Goal: Information Seeking & Learning: Learn about a topic

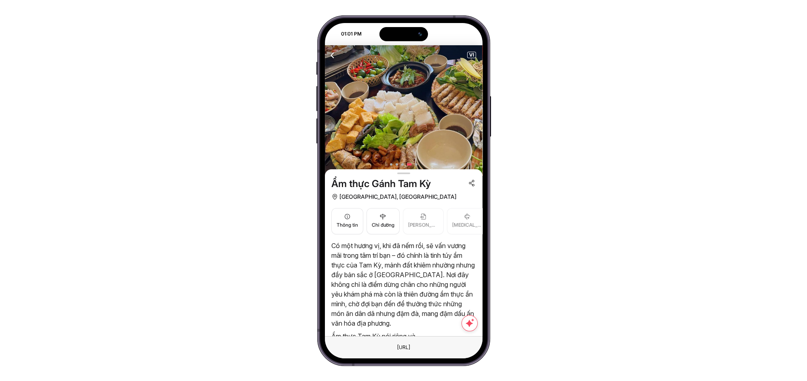
scroll to position [60, 0]
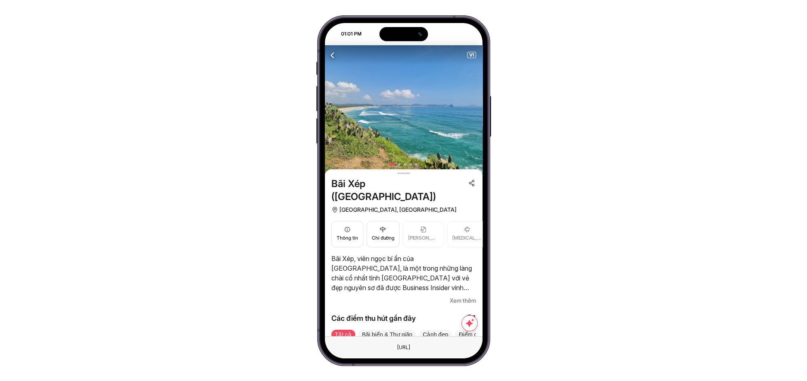
scroll to position [100, 0]
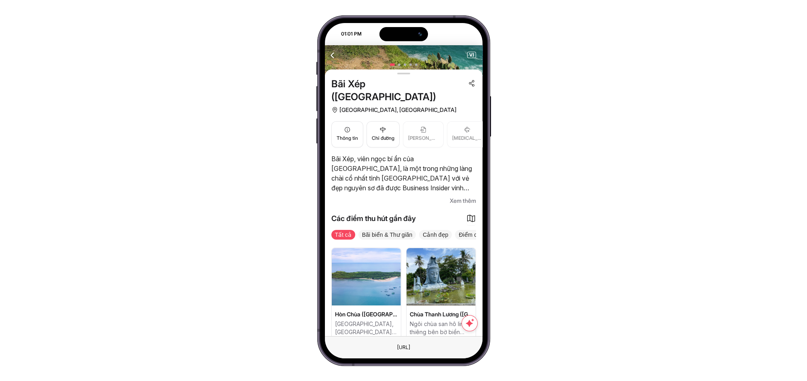
click at [467, 196] on span "Xem thêm" at bounding box center [463, 201] width 26 height 10
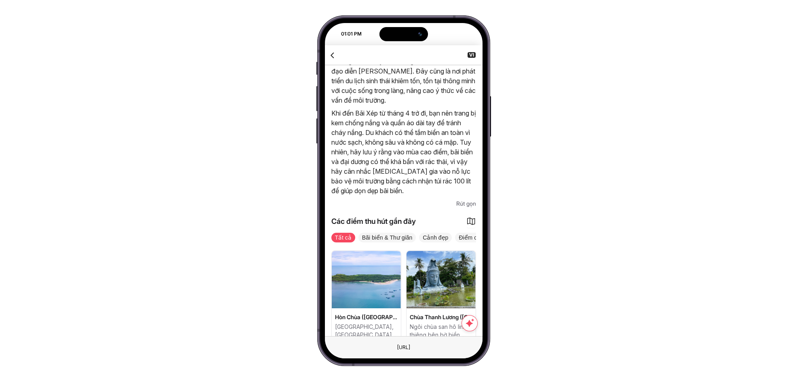
scroll to position [339, 0]
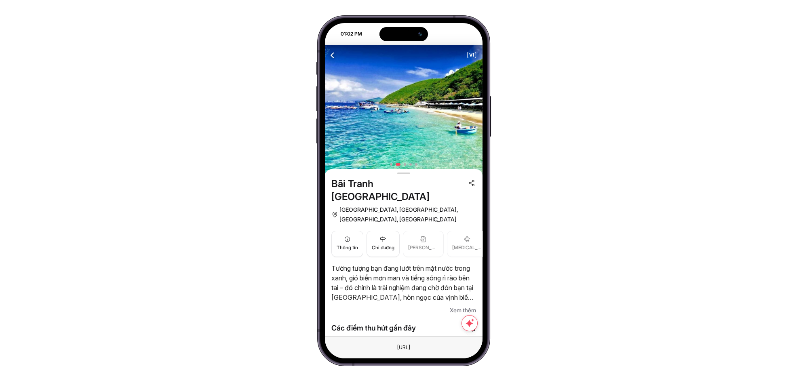
click at [462, 305] on span "Xem thêm" at bounding box center [463, 310] width 26 height 10
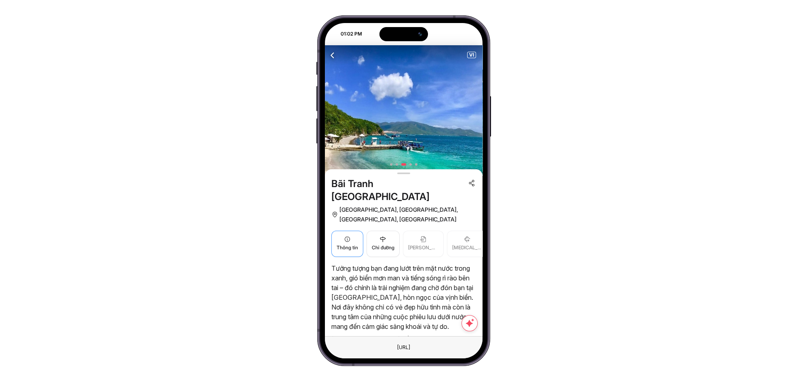
click at [358, 231] on button "Thông tin" at bounding box center [347, 244] width 32 height 26
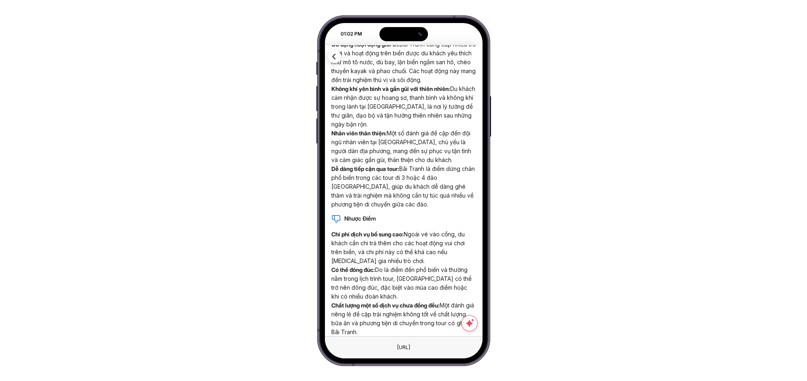
scroll to position [539, 0]
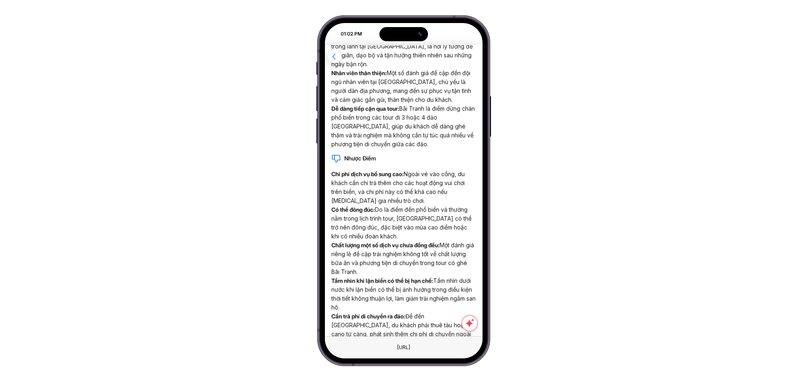
click at [331, 56] on icon "button" at bounding box center [334, 56] width 10 height 10
